Goal: Transaction & Acquisition: Download file/media

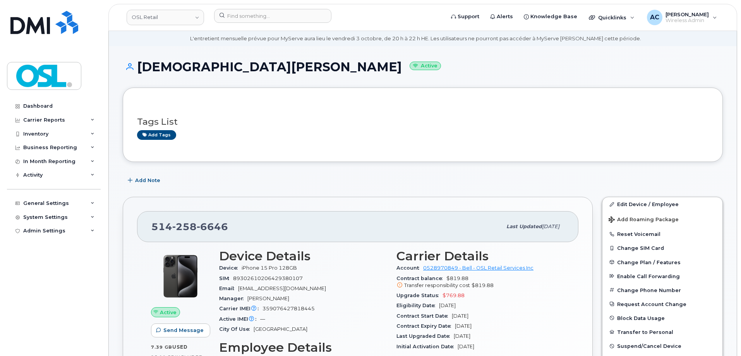
scroll to position [39, 0]
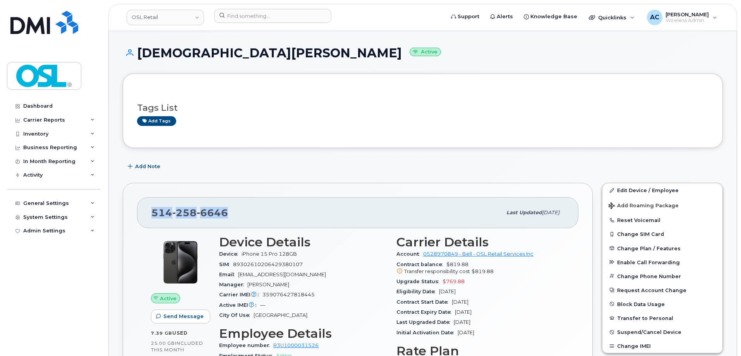
drag, startPoint x: 154, startPoint y: 209, endPoint x: 228, endPoint y: 210, distance: 74.3
click at [228, 210] on div "514 258 6646" at bounding box center [326, 212] width 350 height 16
click at [238, 215] on div "514 258 6646" at bounding box center [326, 212] width 350 height 16
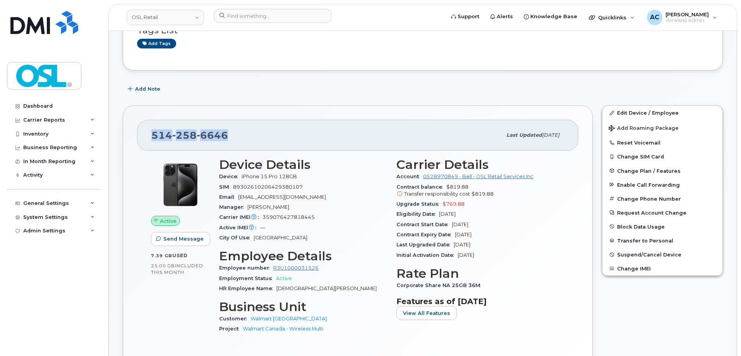
scroll to position [155, 0]
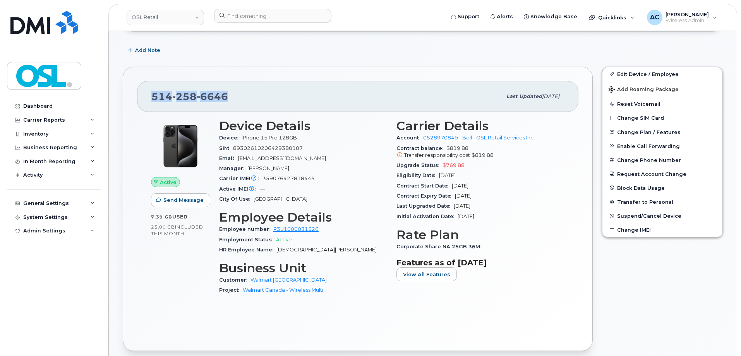
drag, startPoint x: 560, startPoint y: 96, endPoint x: 526, endPoint y: 98, distance: 34.5
click at [526, 98] on div "Last updated Oct 02, 2025" at bounding box center [533, 96] width 62 height 16
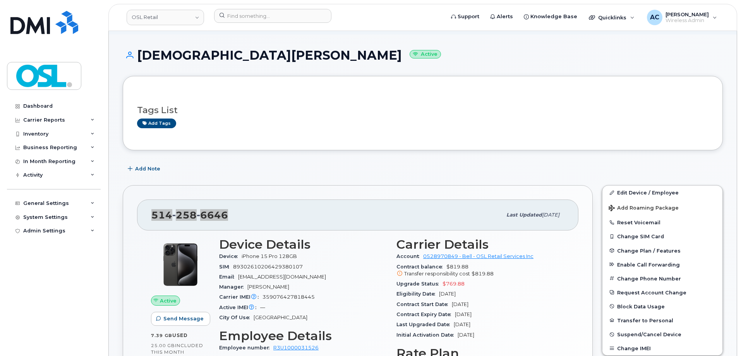
scroll to position [77, 0]
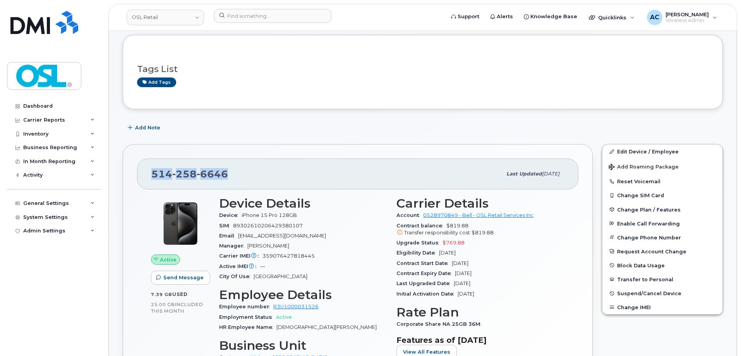
drag, startPoint x: 252, startPoint y: 175, endPoint x: 153, endPoint y: 167, distance: 99.4
click at [153, 167] on div "514 258 6646" at bounding box center [326, 174] width 350 height 16
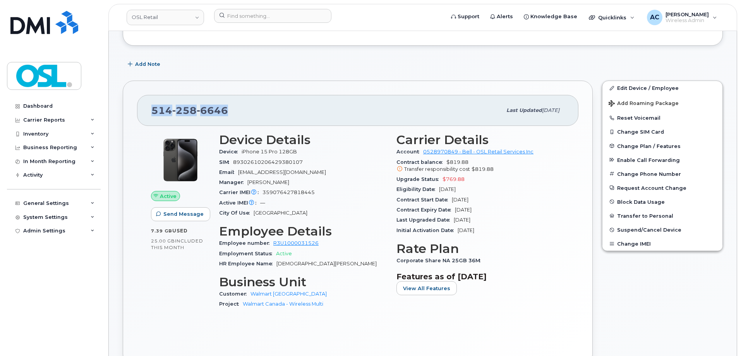
scroll to position [155, 0]
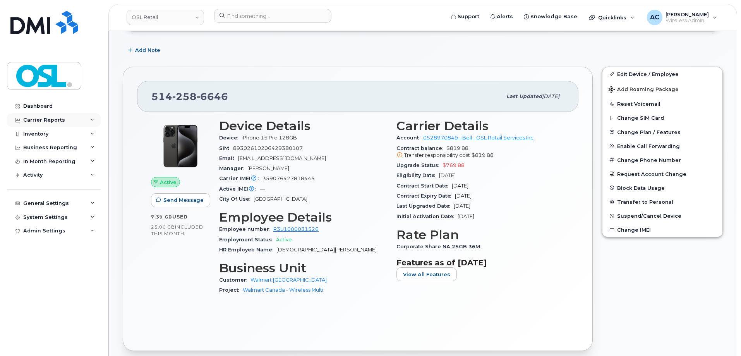
click at [85, 121] on div "Carrier Reports" at bounding box center [54, 120] width 94 height 14
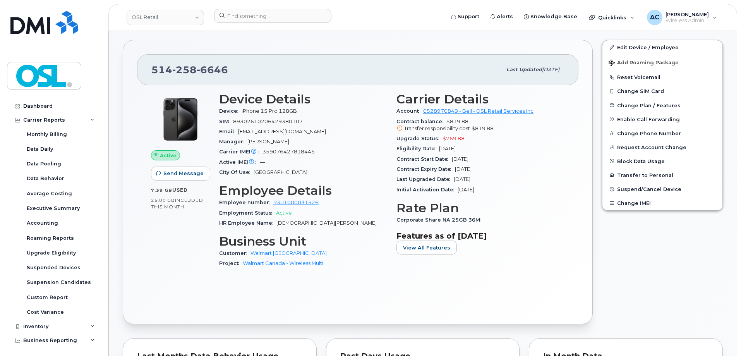
scroll to position [194, 0]
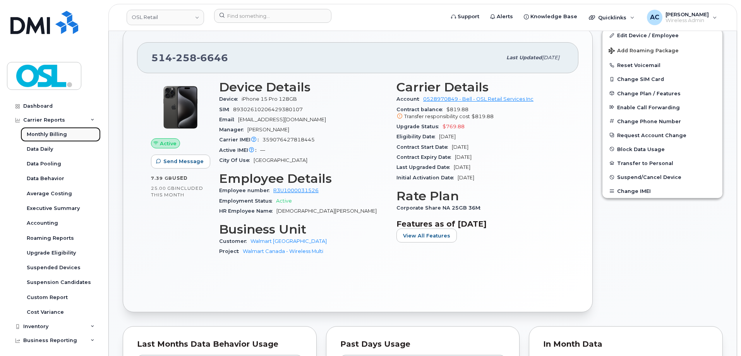
click at [63, 133] on div "Monthly Billing" at bounding box center [47, 134] width 40 height 7
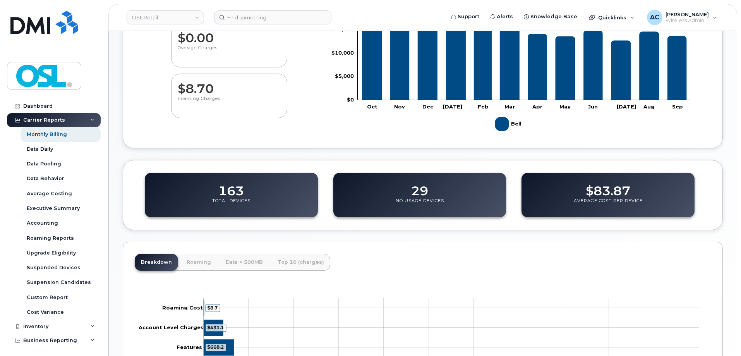
scroll to position [173, 0]
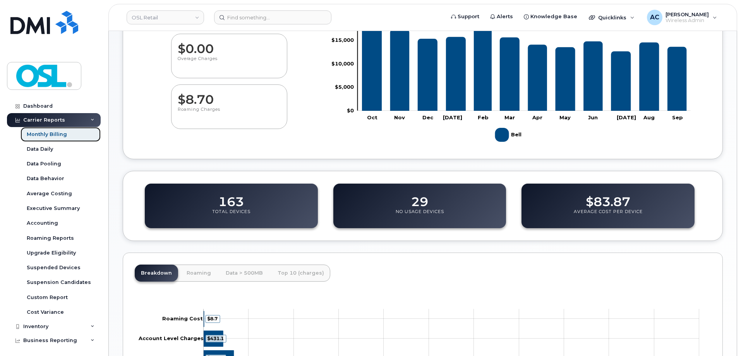
click at [58, 136] on div "Monthly Billing" at bounding box center [47, 134] width 40 height 7
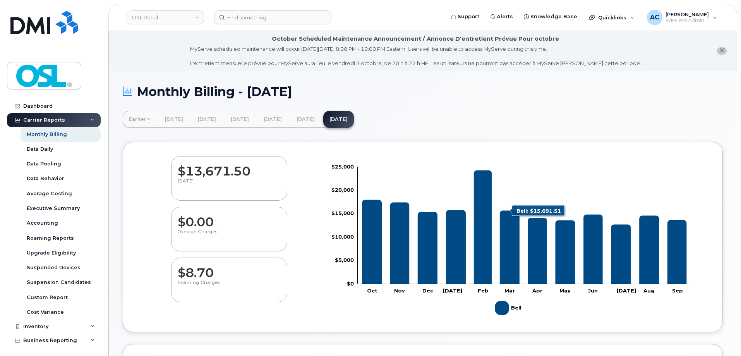
scroll to position [117, 0]
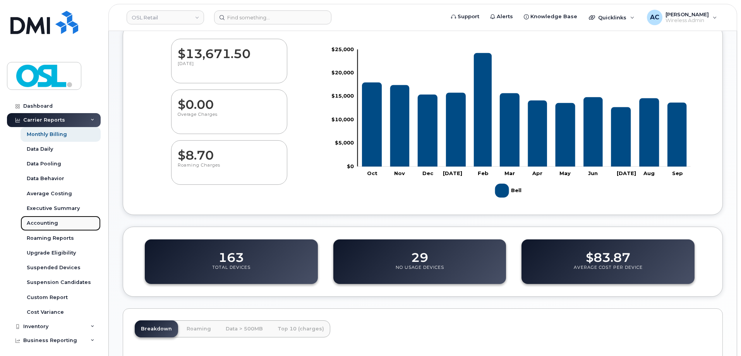
click at [45, 220] on div "Accounting" at bounding box center [42, 222] width 31 height 7
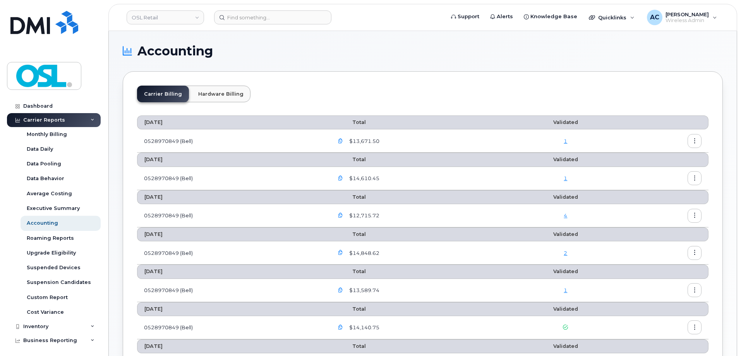
click at [696, 141] on icon "button" at bounding box center [694, 141] width 5 height 5
click at [666, 168] on div "Download" at bounding box center [666, 172] width 69 height 15
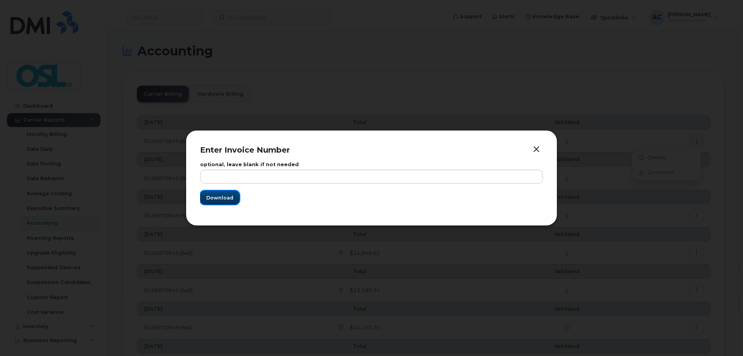
click at [214, 197] on span "Download" at bounding box center [219, 197] width 27 height 7
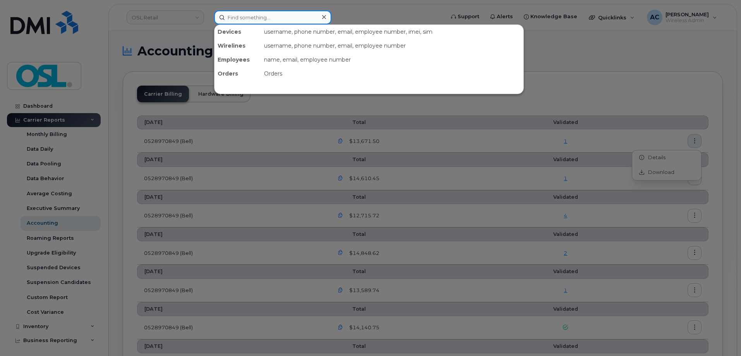
click at [262, 16] on input at bounding box center [272, 17] width 117 height 14
